Goal: Check status: Check status

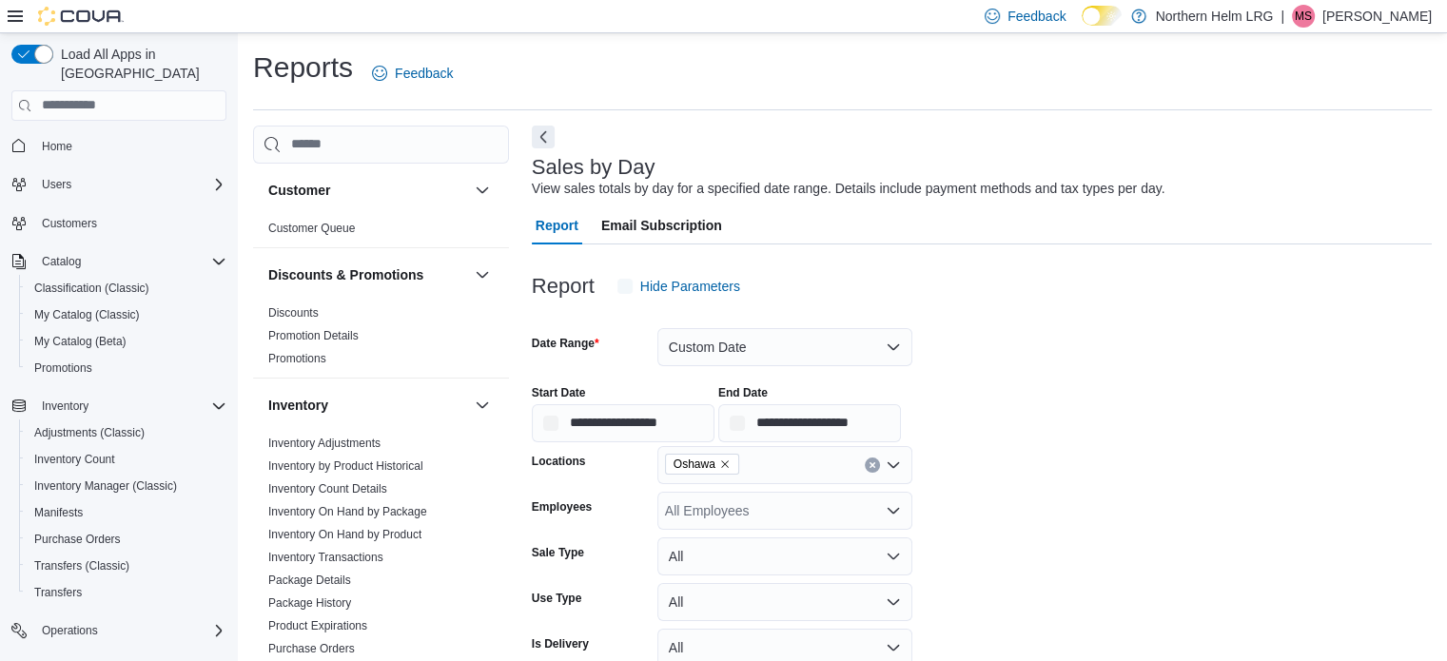
scroll to position [44, 0]
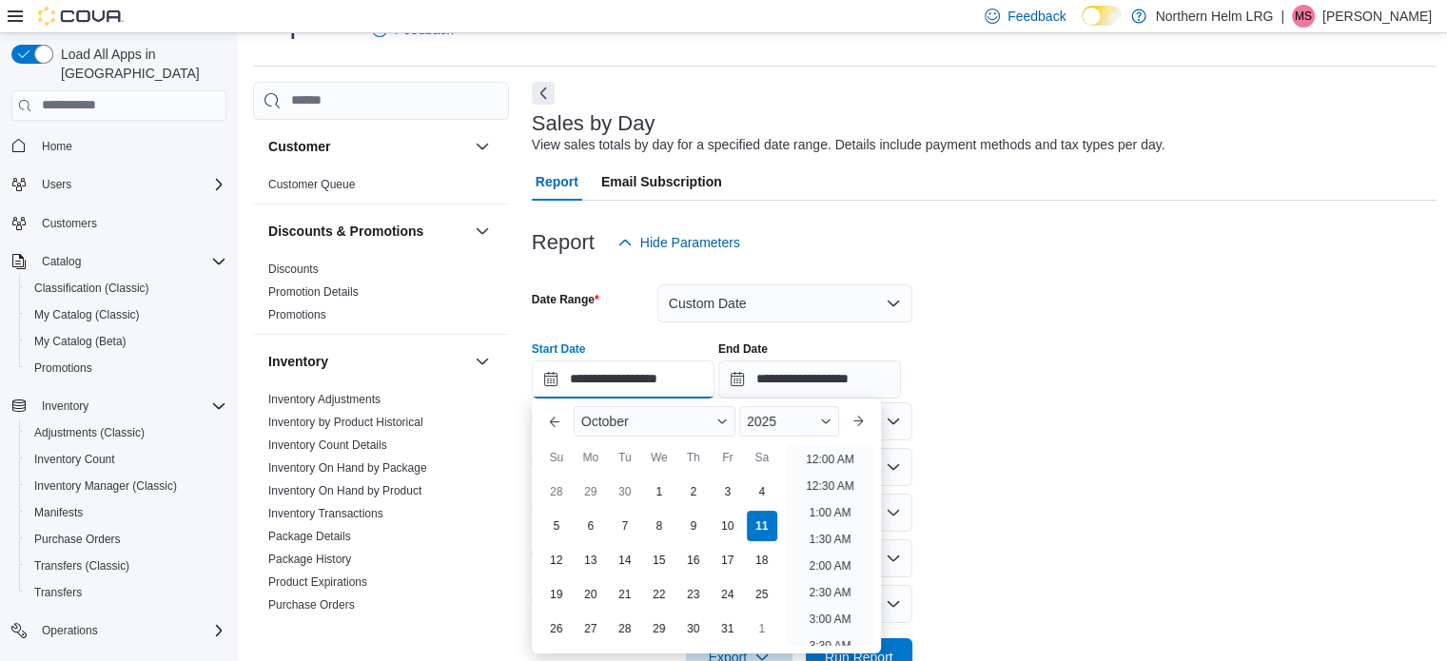
click at [553, 382] on input "**********" at bounding box center [623, 380] width 183 height 38
click at [851, 557] on li "12:00 PM" at bounding box center [830, 560] width 64 height 23
type input "**********"
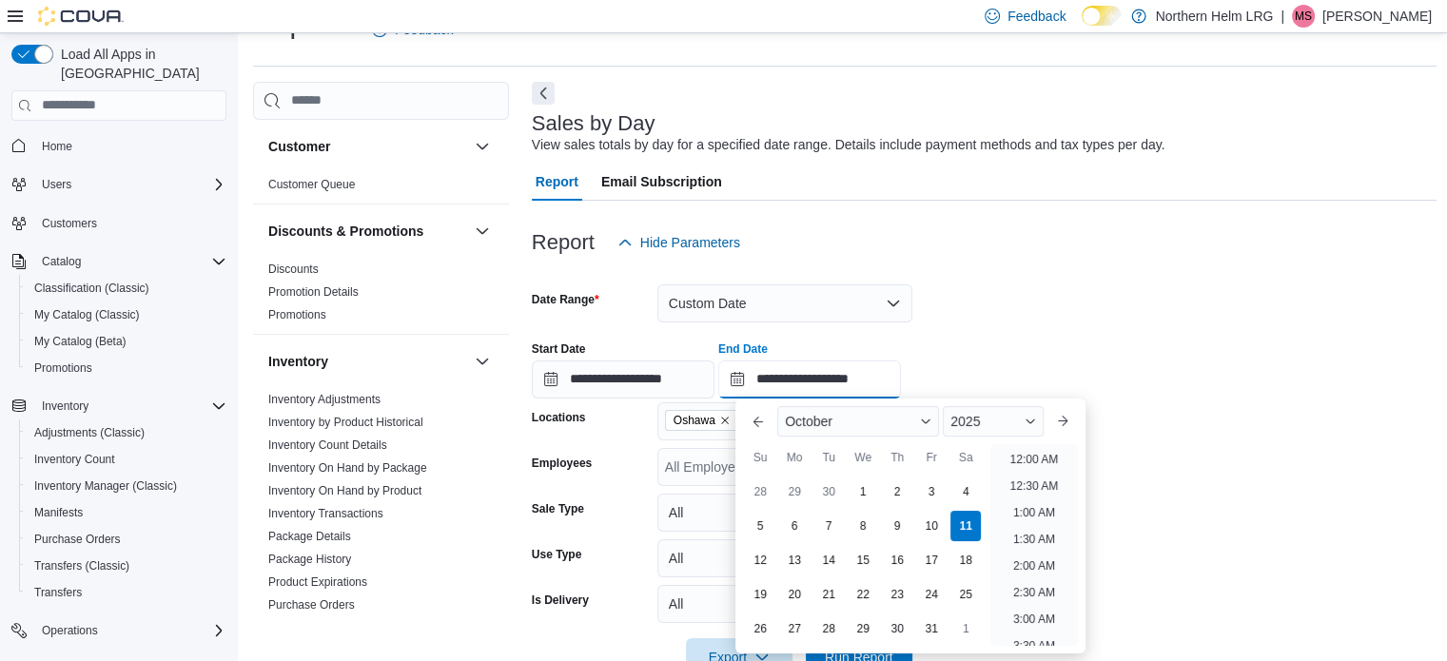
click at [759, 383] on input "**********" at bounding box center [809, 380] width 183 height 38
click at [1058, 513] on li "2:00 PM" at bounding box center [1035, 507] width 58 height 23
type input "**********"
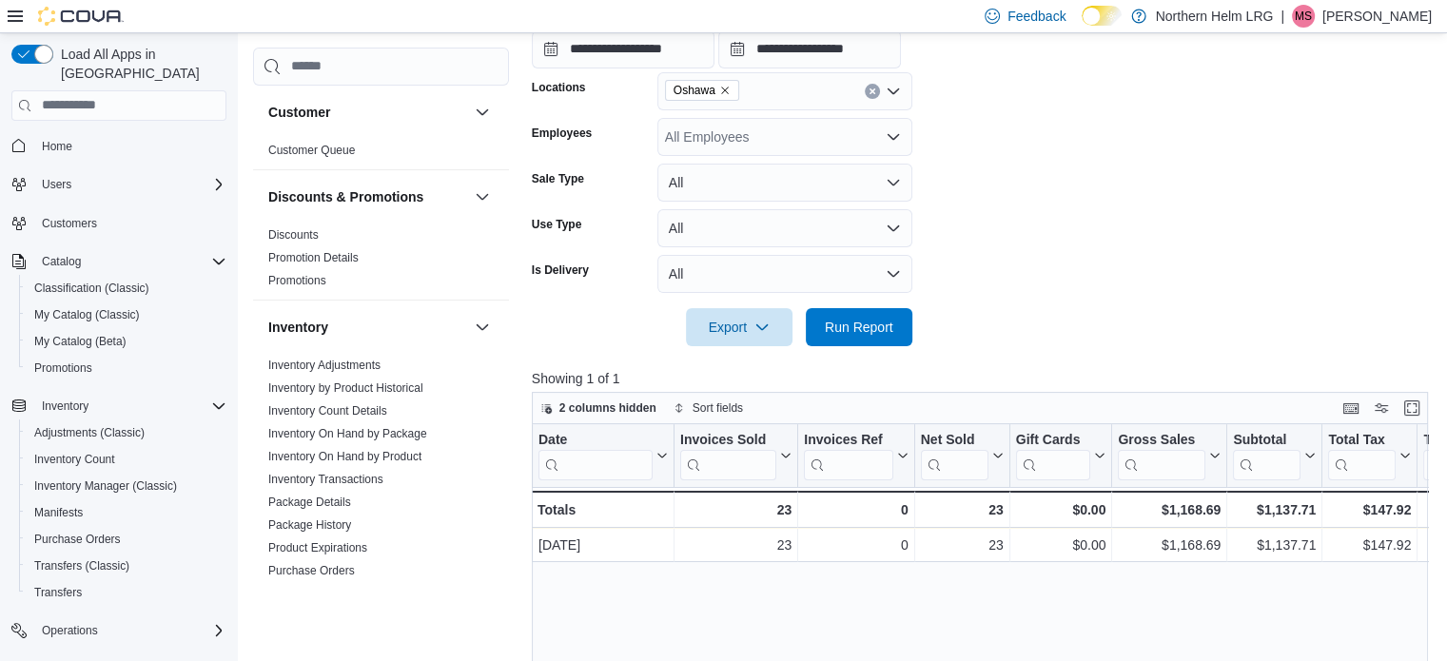
scroll to position [385, 0]
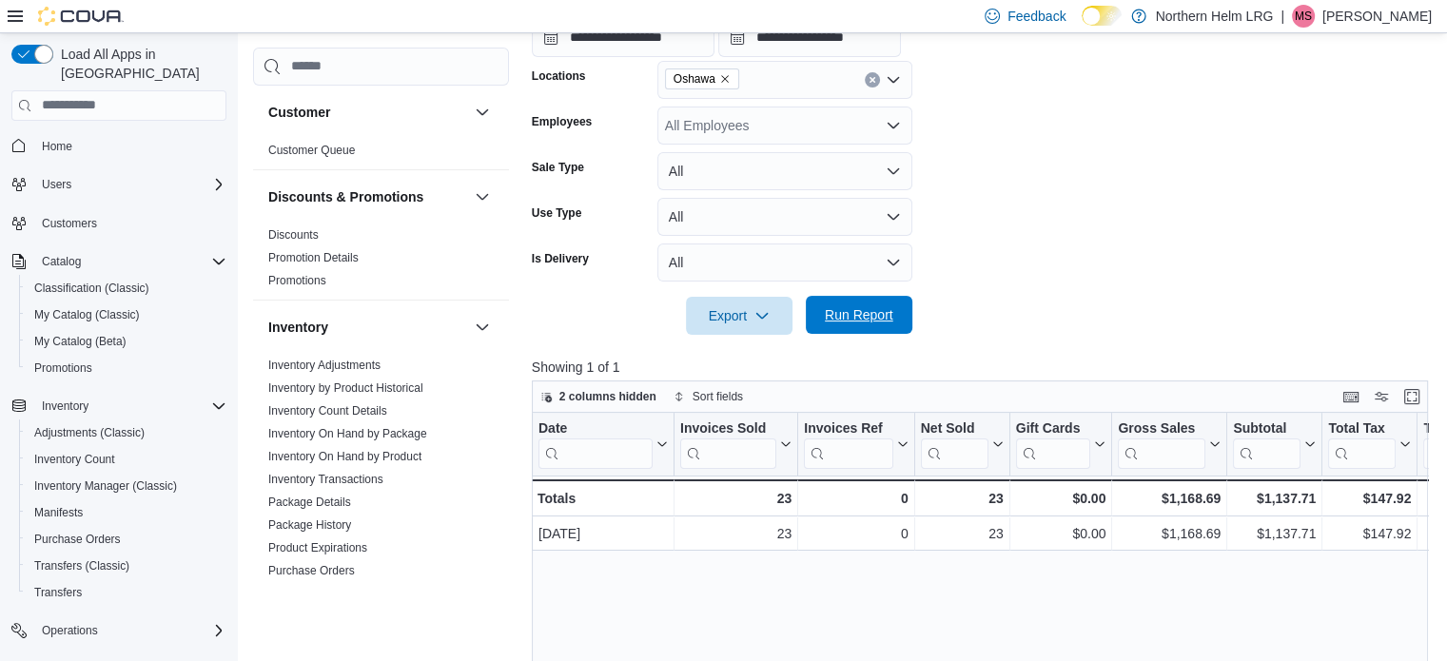
click at [862, 324] on span "Run Report" at bounding box center [859, 315] width 84 height 38
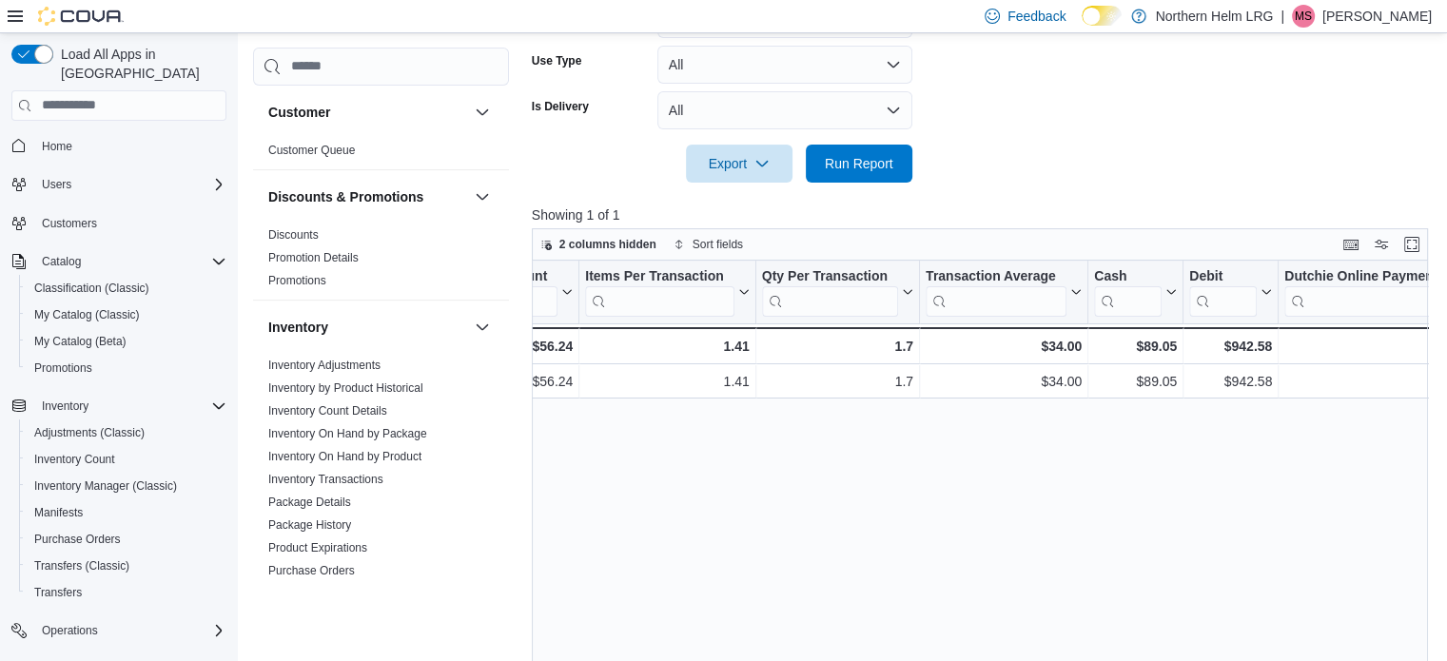
scroll to position [0, 1433]
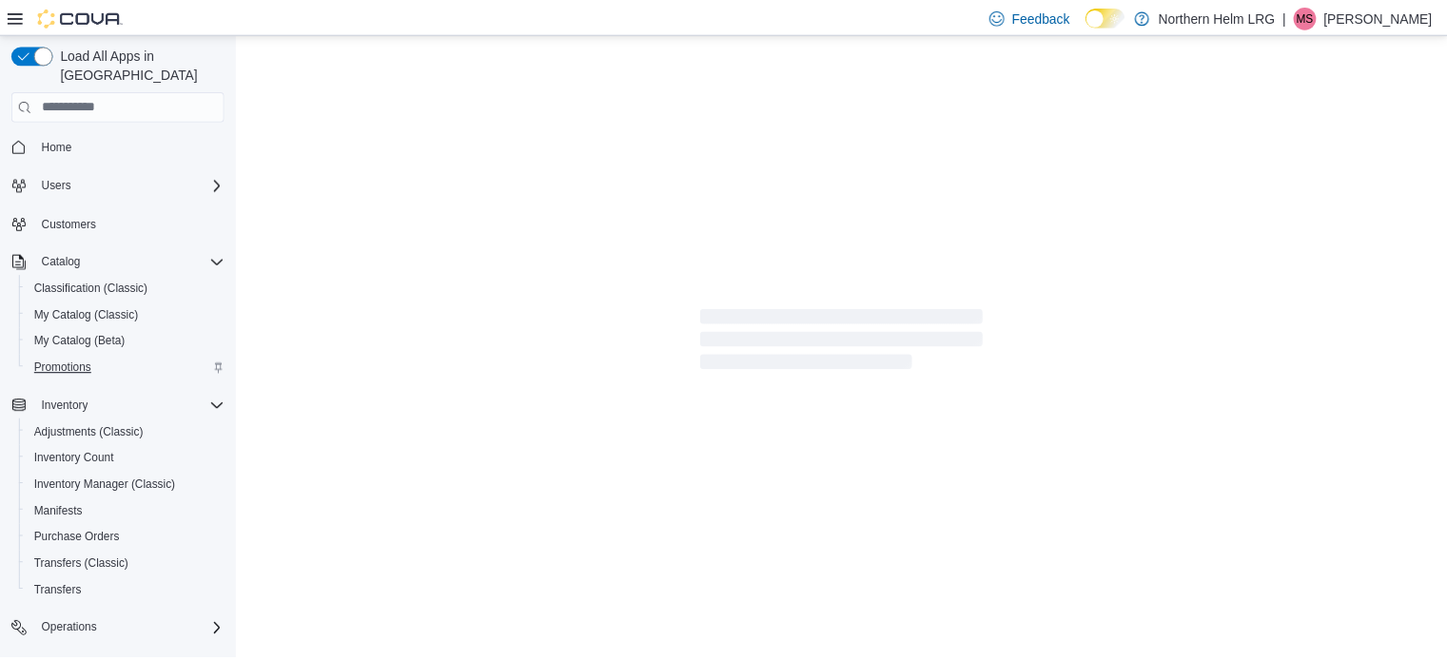
scroll to position [110, 0]
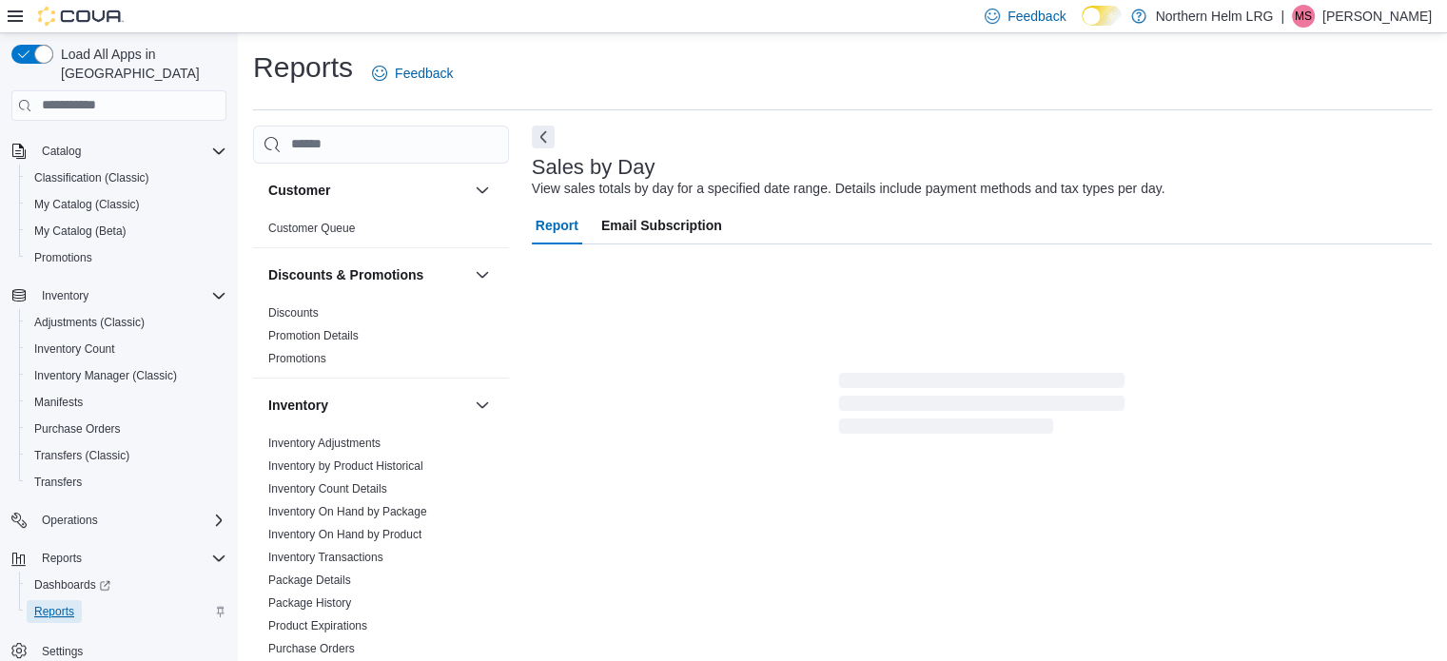
click at [64, 604] on span "Reports" at bounding box center [54, 611] width 40 height 15
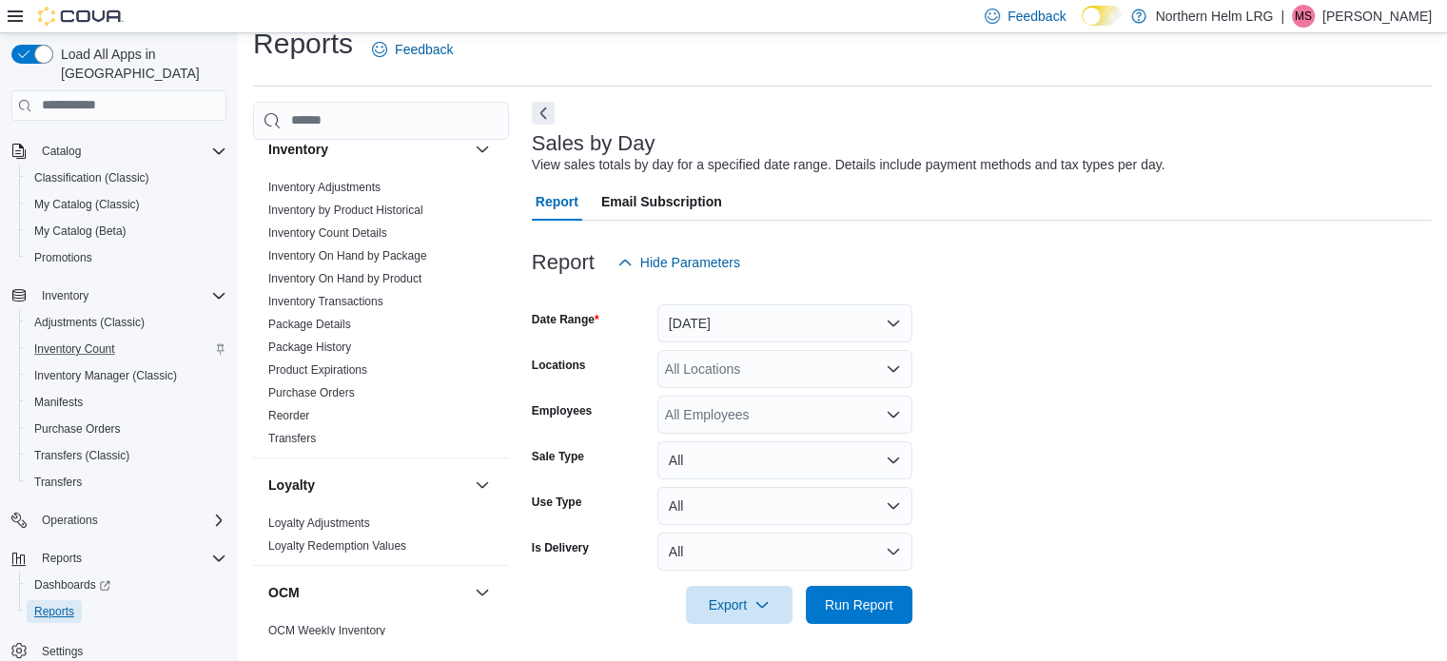
scroll to position [215, 0]
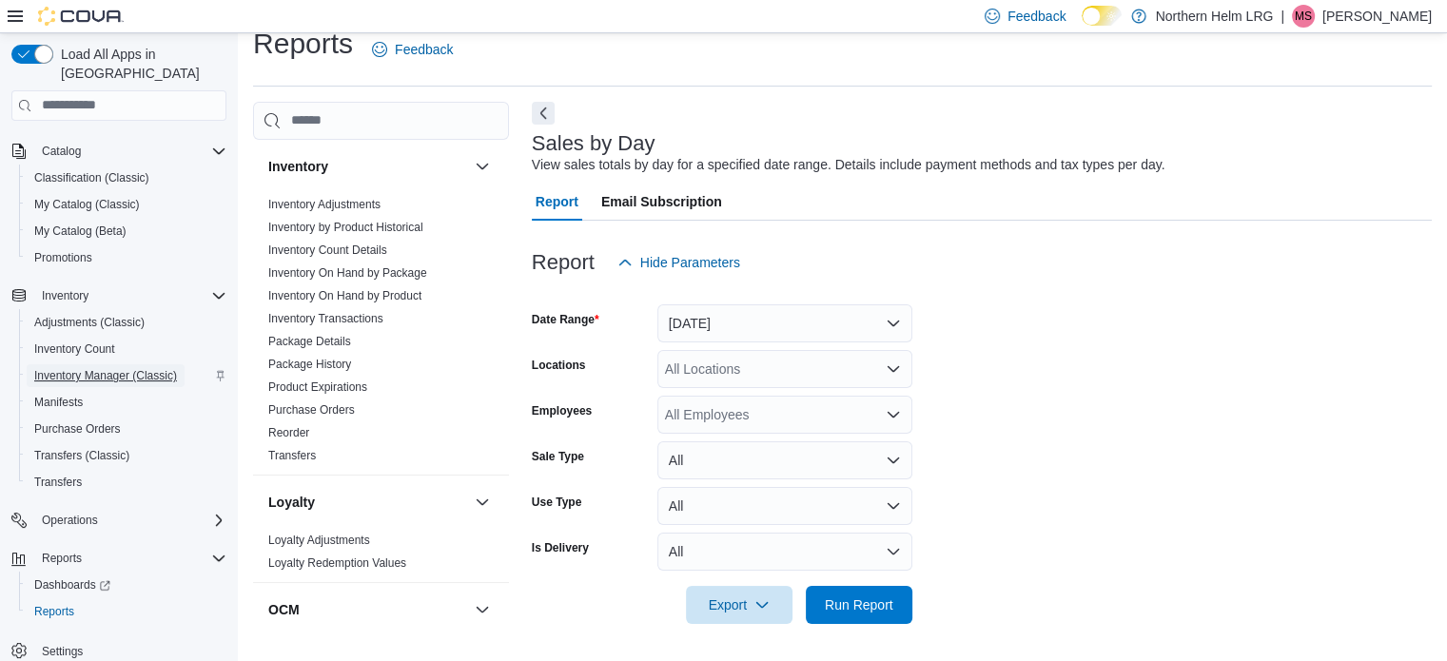
click at [94, 368] on span "Inventory Manager (Classic)" at bounding box center [105, 375] width 143 height 15
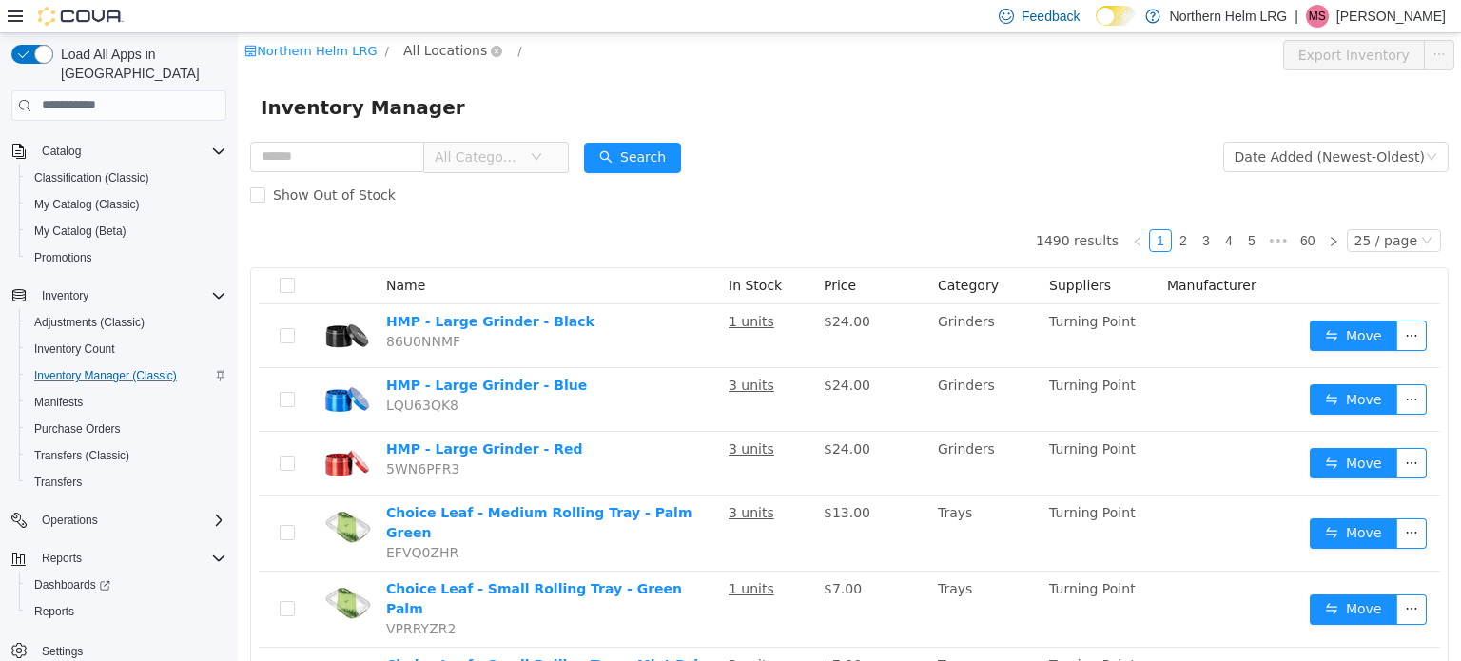
click at [434, 48] on span "All Locations" at bounding box center [445, 49] width 84 height 21
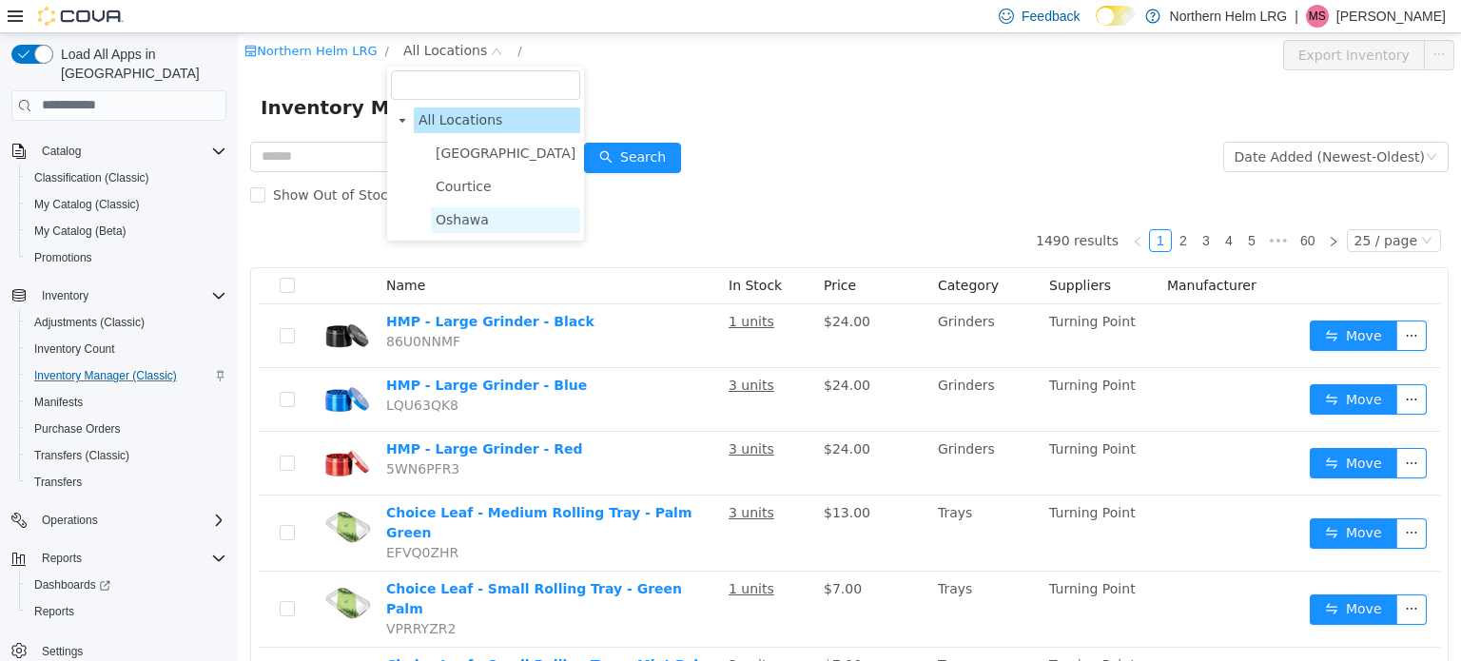
click at [460, 216] on span "Oshawa" at bounding box center [462, 218] width 53 height 15
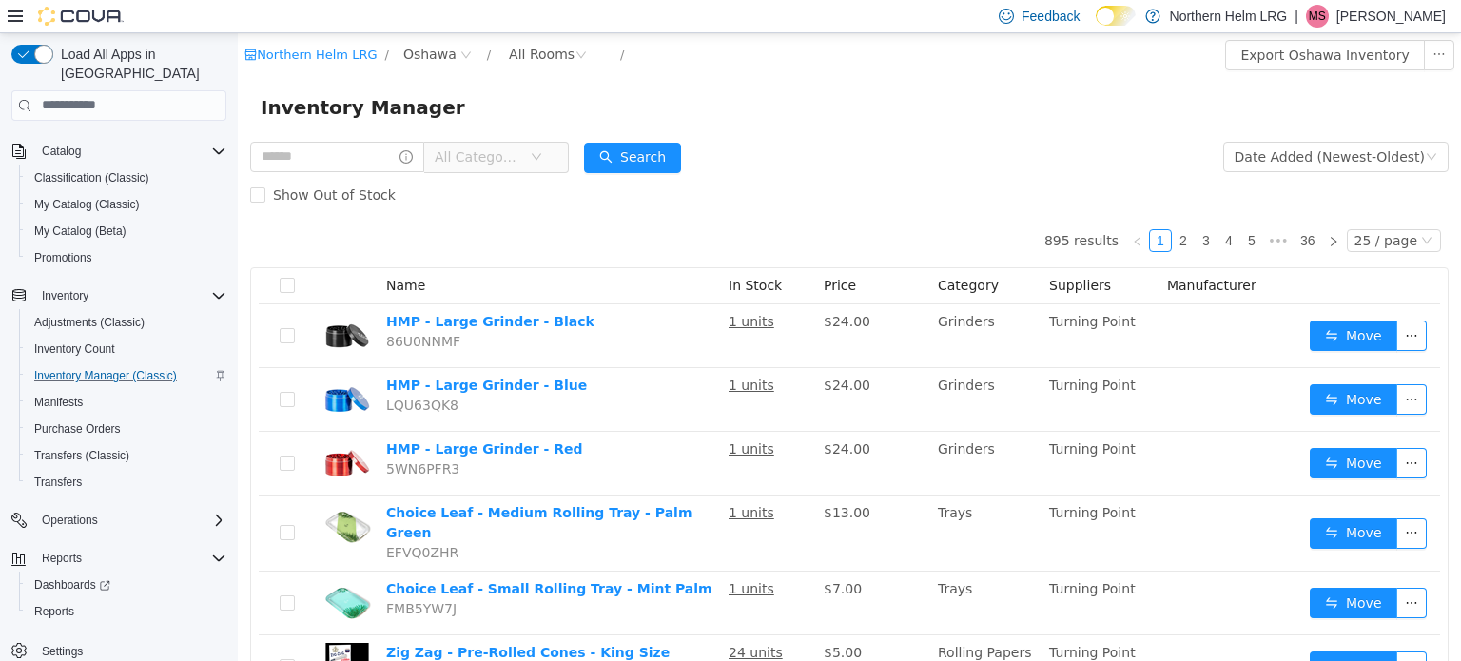
click at [506, 152] on span "All Categories" at bounding box center [478, 156] width 87 height 19
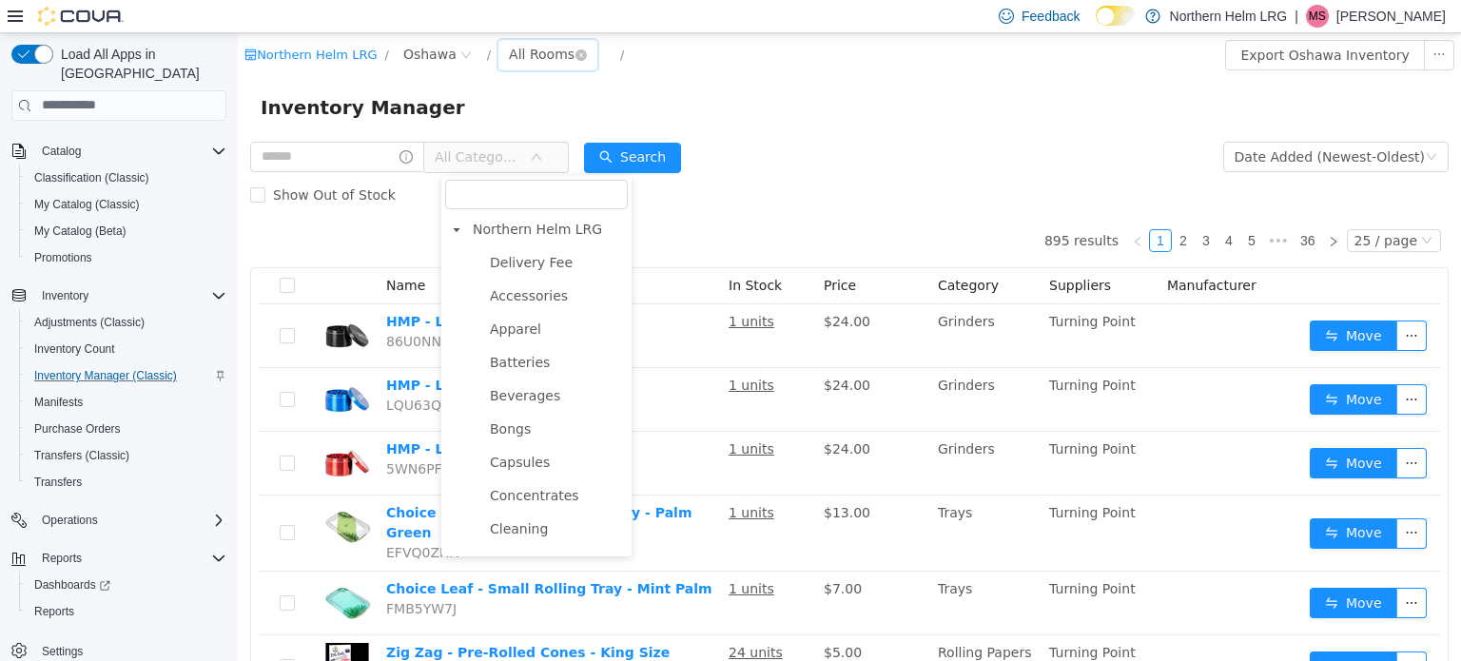
click at [522, 49] on div "All Rooms" at bounding box center [542, 53] width 66 height 29
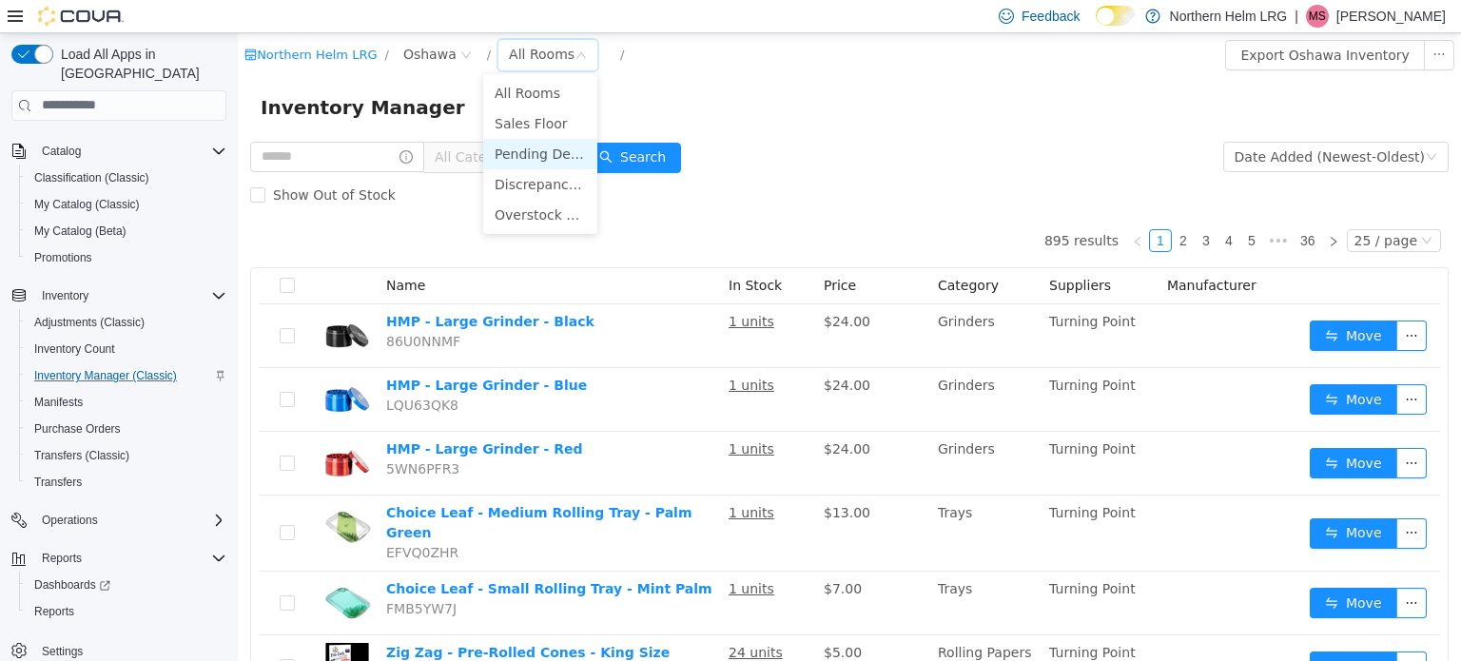
click at [533, 159] on li "Pending Destruction (TBD)" at bounding box center [540, 153] width 114 height 30
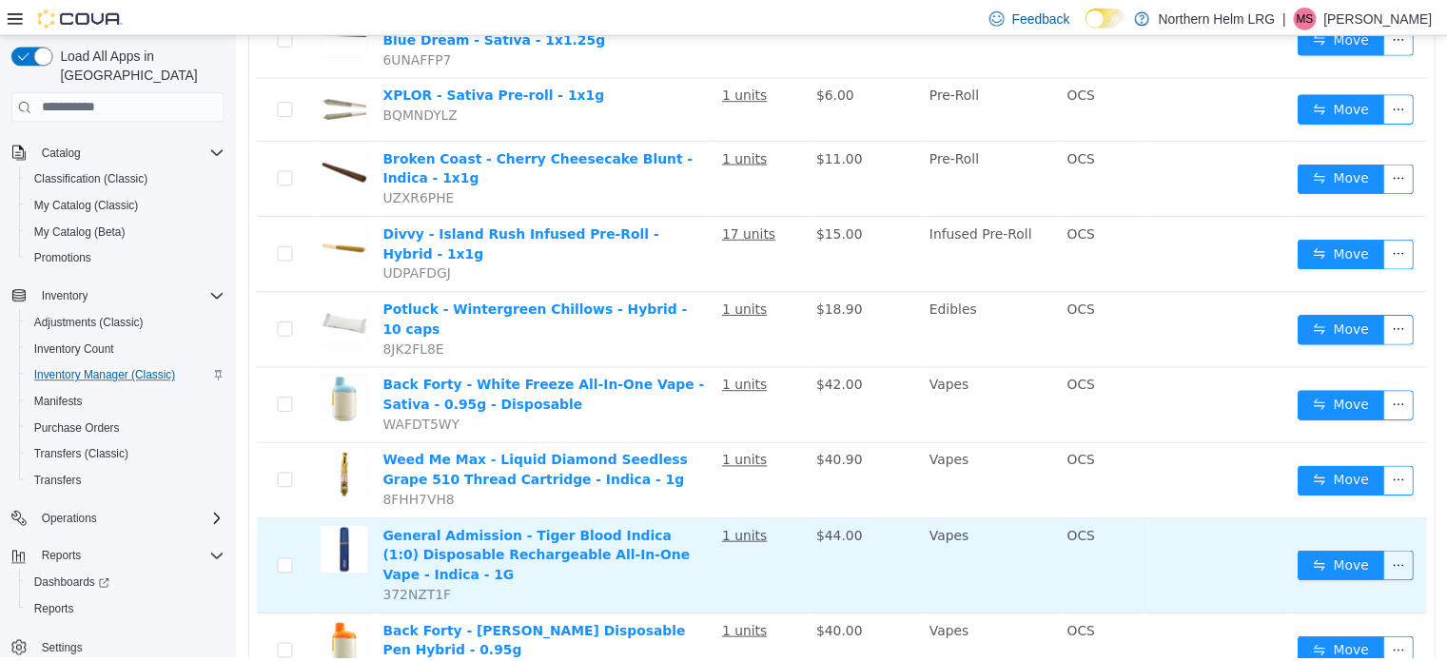
scroll to position [293, 0]
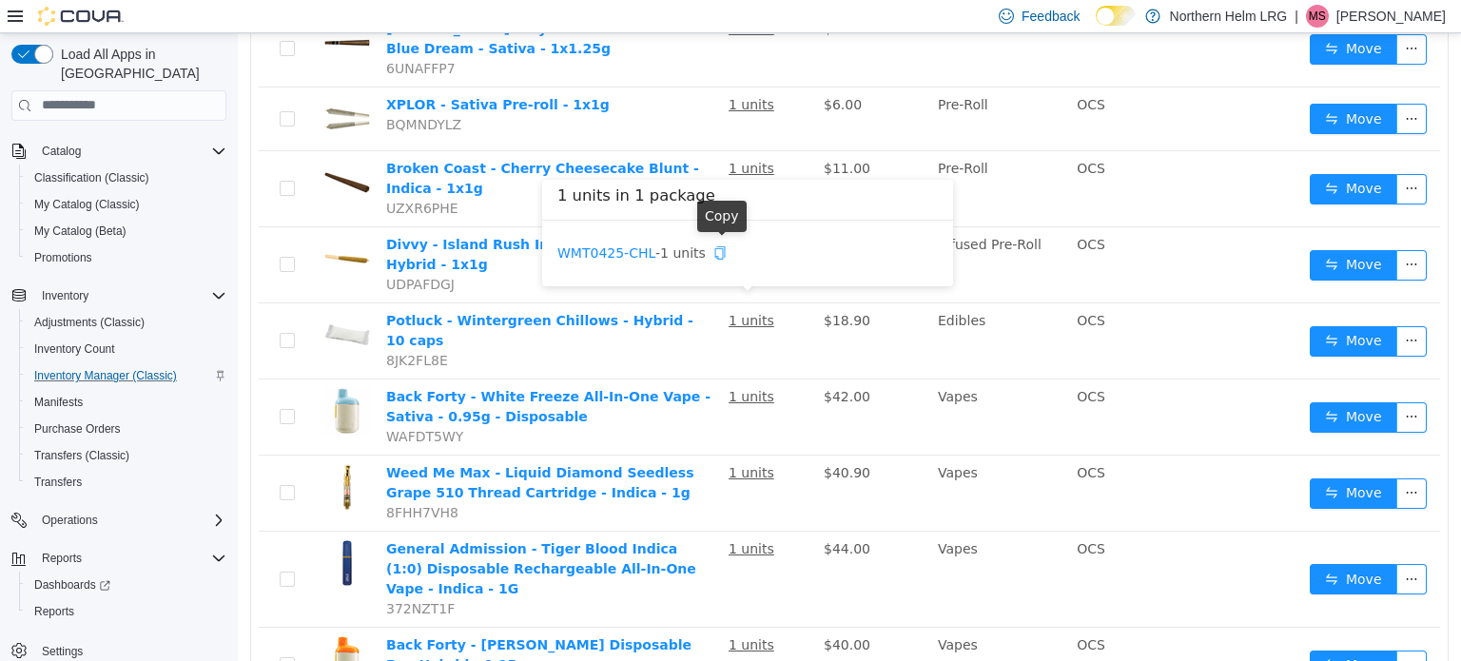
click at [717, 251] on icon "icon: copy" at bounding box center [720, 251] width 13 height 13
click at [714, 248] on icon "icon: copy" at bounding box center [720, 251] width 13 height 13
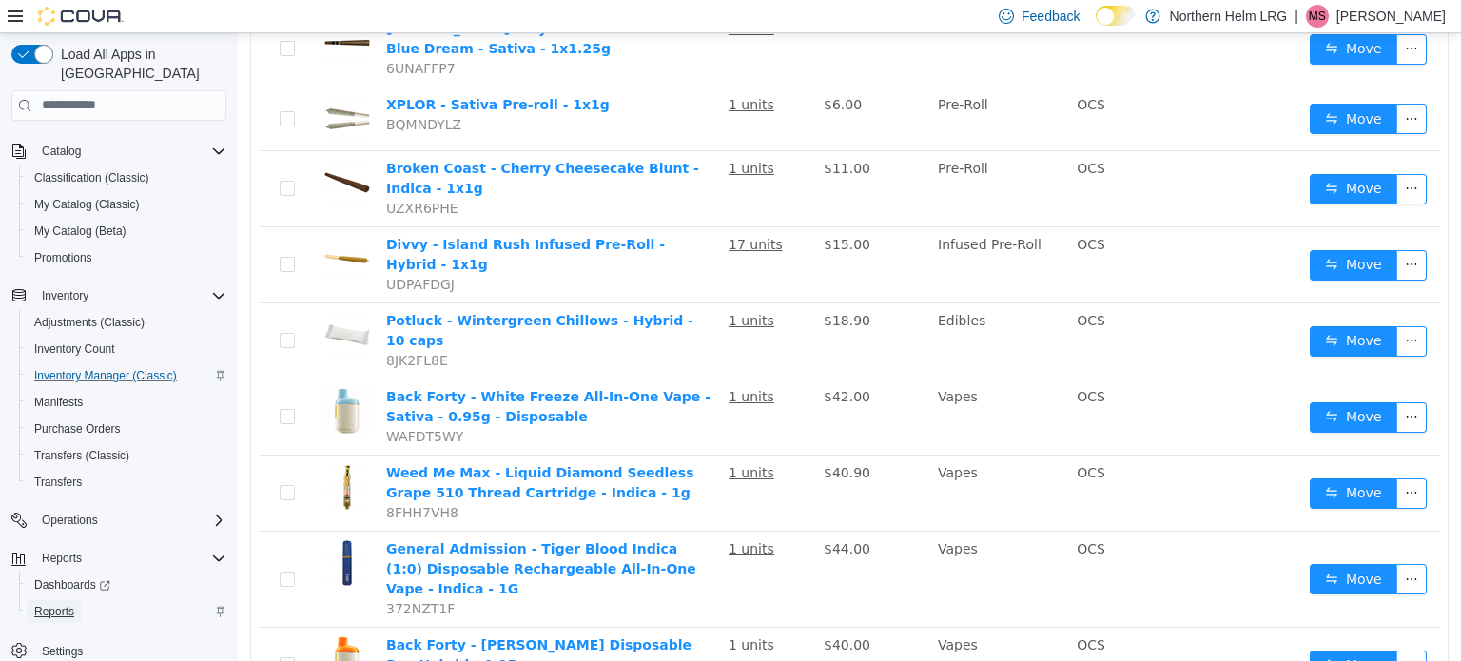
click at [49, 604] on span "Reports" at bounding box center [54, 611] width 40 height 15
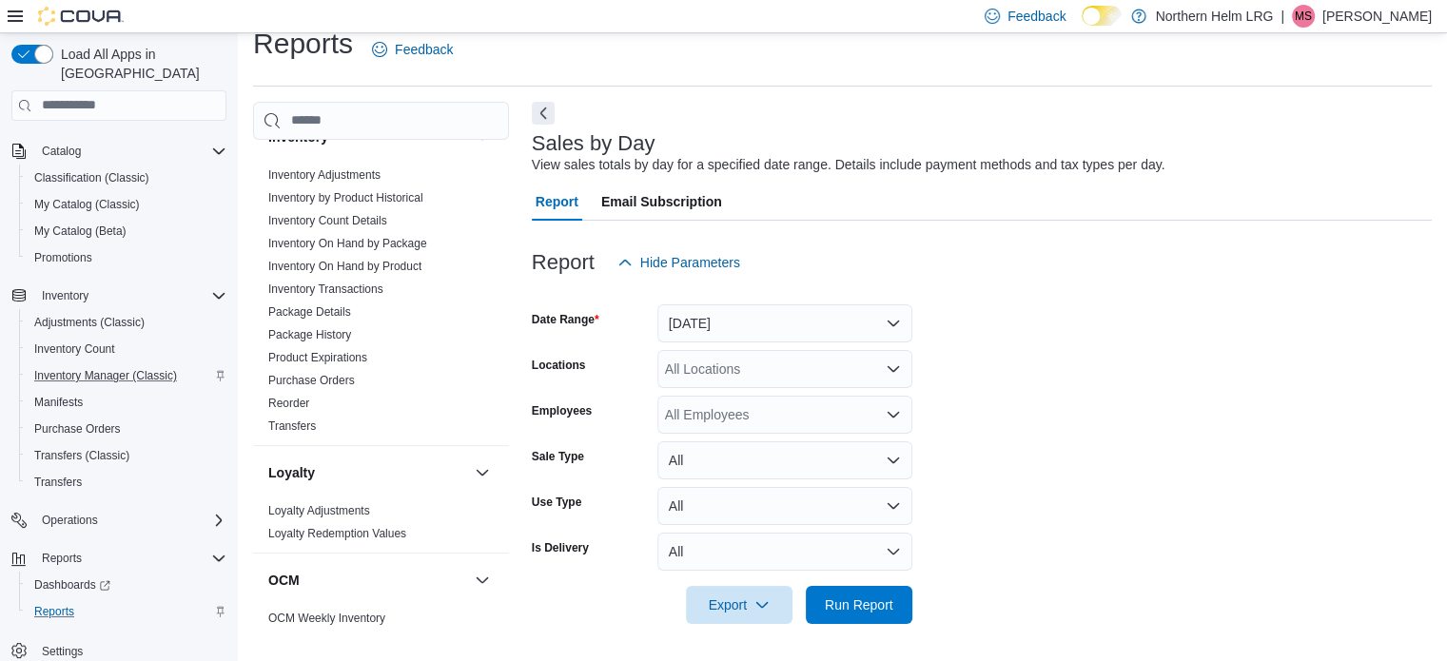
scroll to position [245, 0]
click at [335, 327] on link "Package History" at bounding box center [309, 333] width 83 height 13
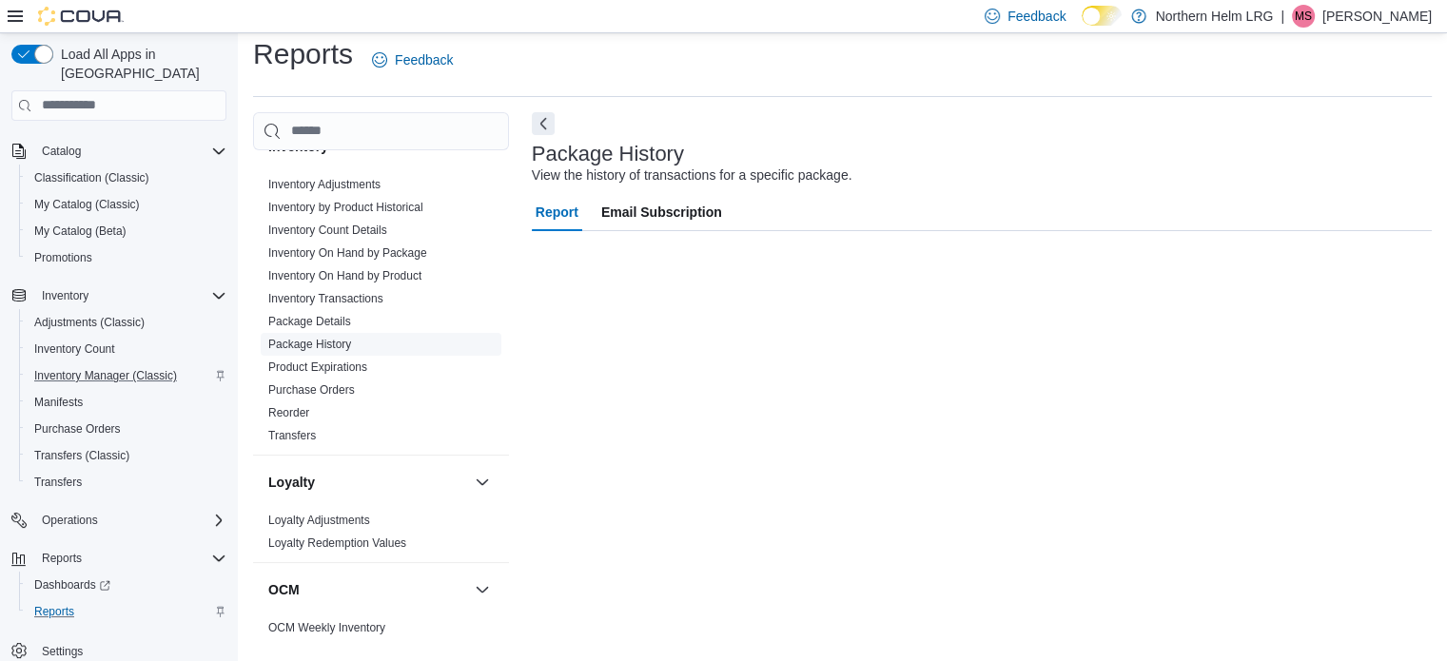
scroll to position [12, 0]
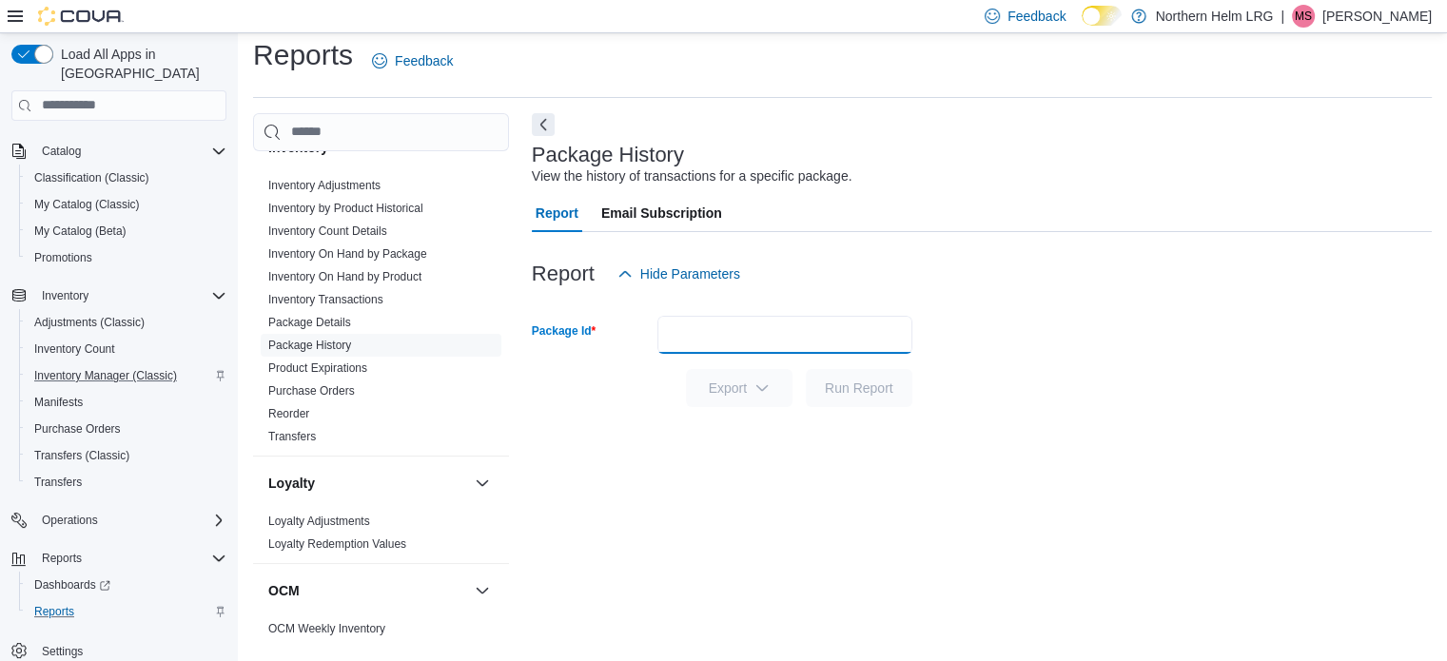
click at [686, 321] on input "Package Id" at bounding box center [784, 335] width 255 height 38
paste input "**********"
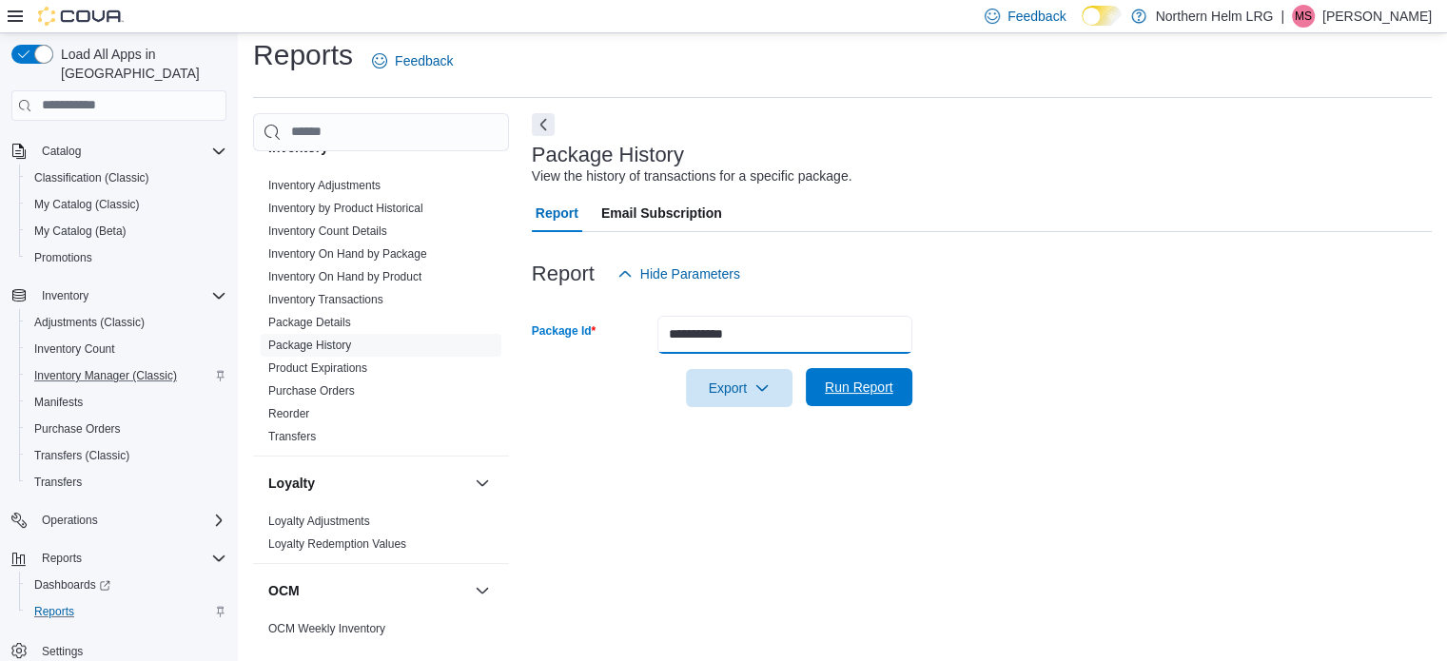
type input "**********"
click at [835, 394] on span "Run Report" at bounding box center [859, 387] width 69 height 19
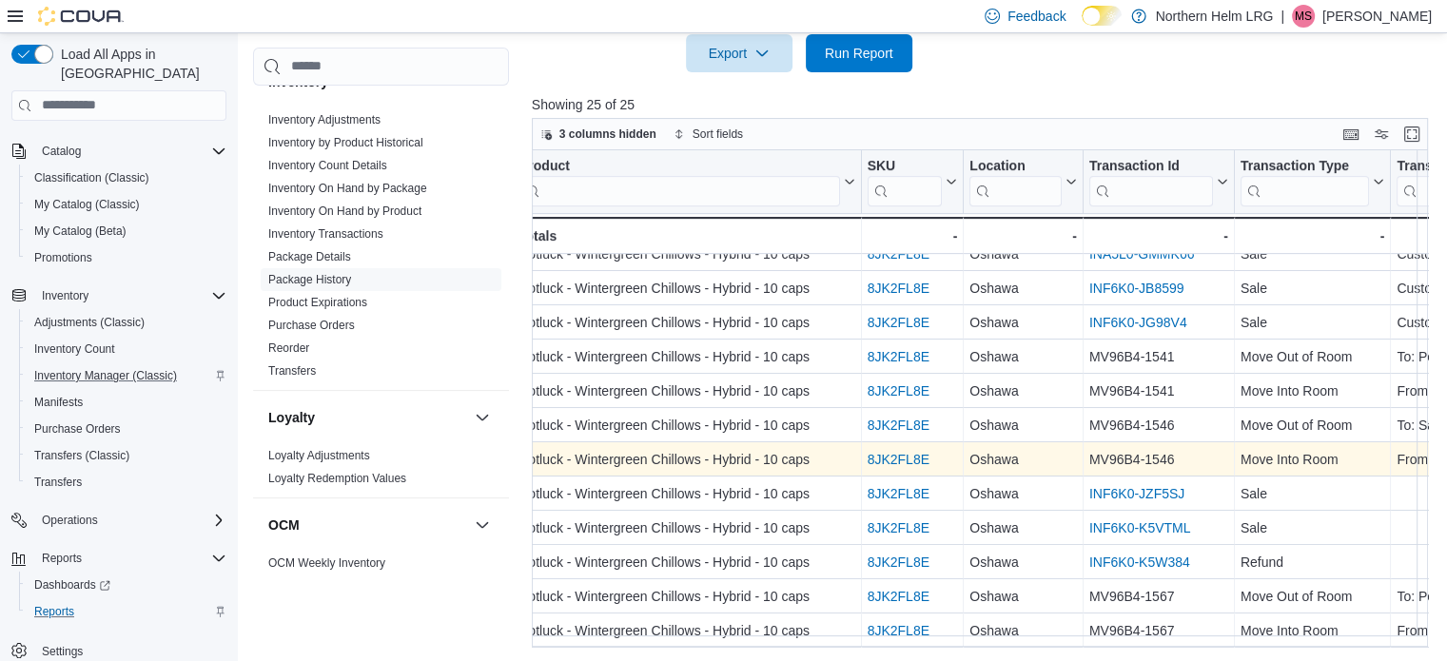
scroll to position [473, 0]
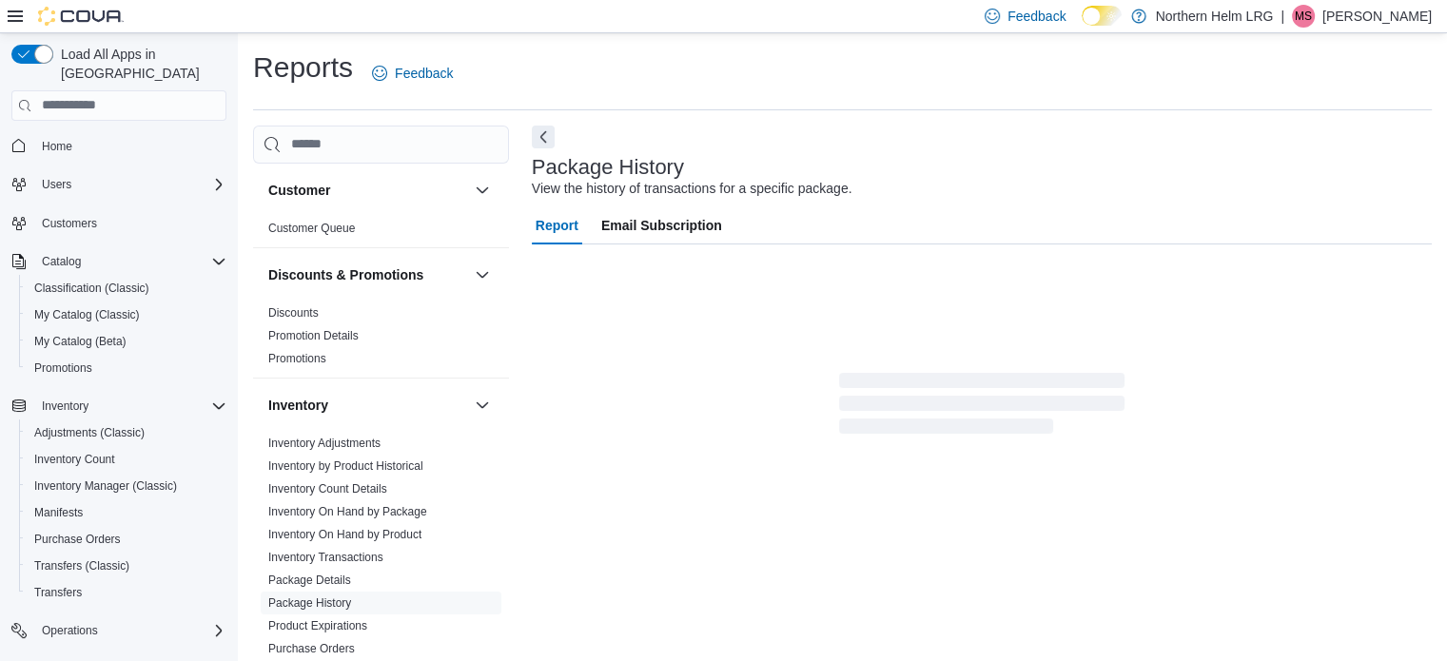
scroll to position [12, 0]
